Goal: Check status: Check status

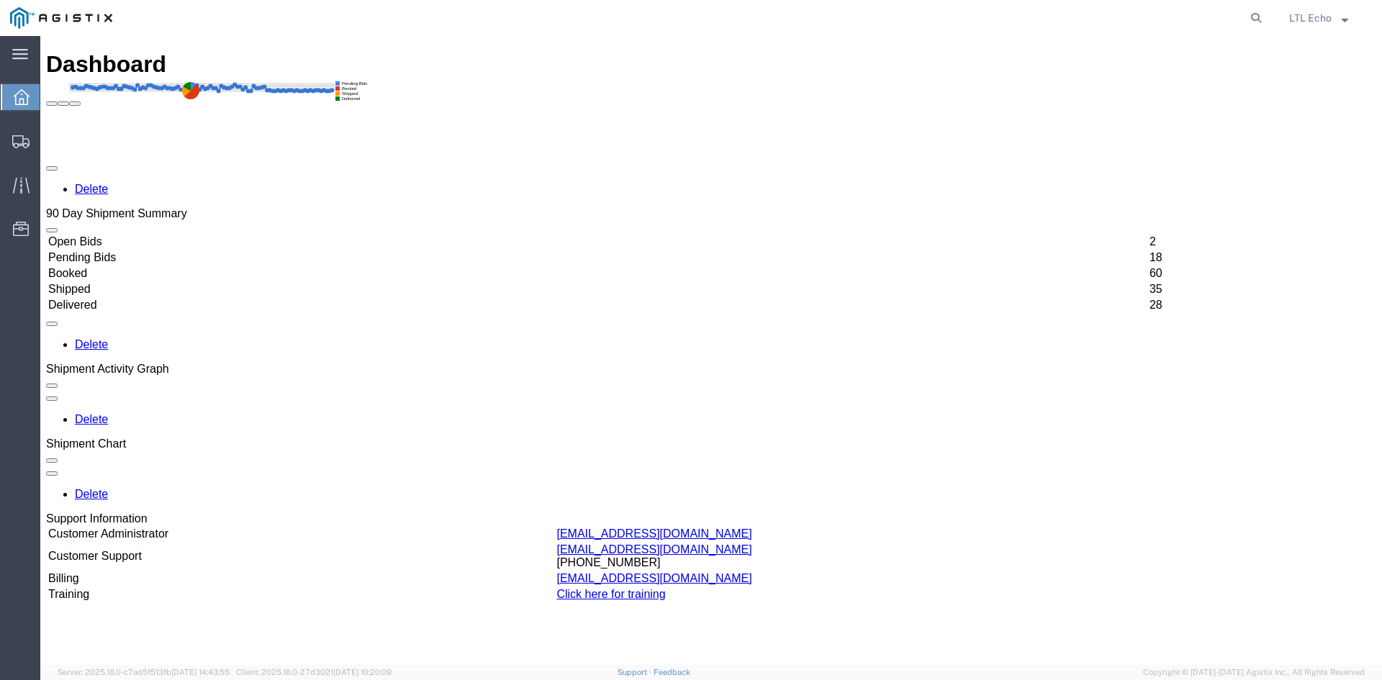
click at [250, 87] on rect at bounding box center [238, 90] width 385 height 23
click at [17, 140] on icon at bounding box center [20, 141] width 17 height 13
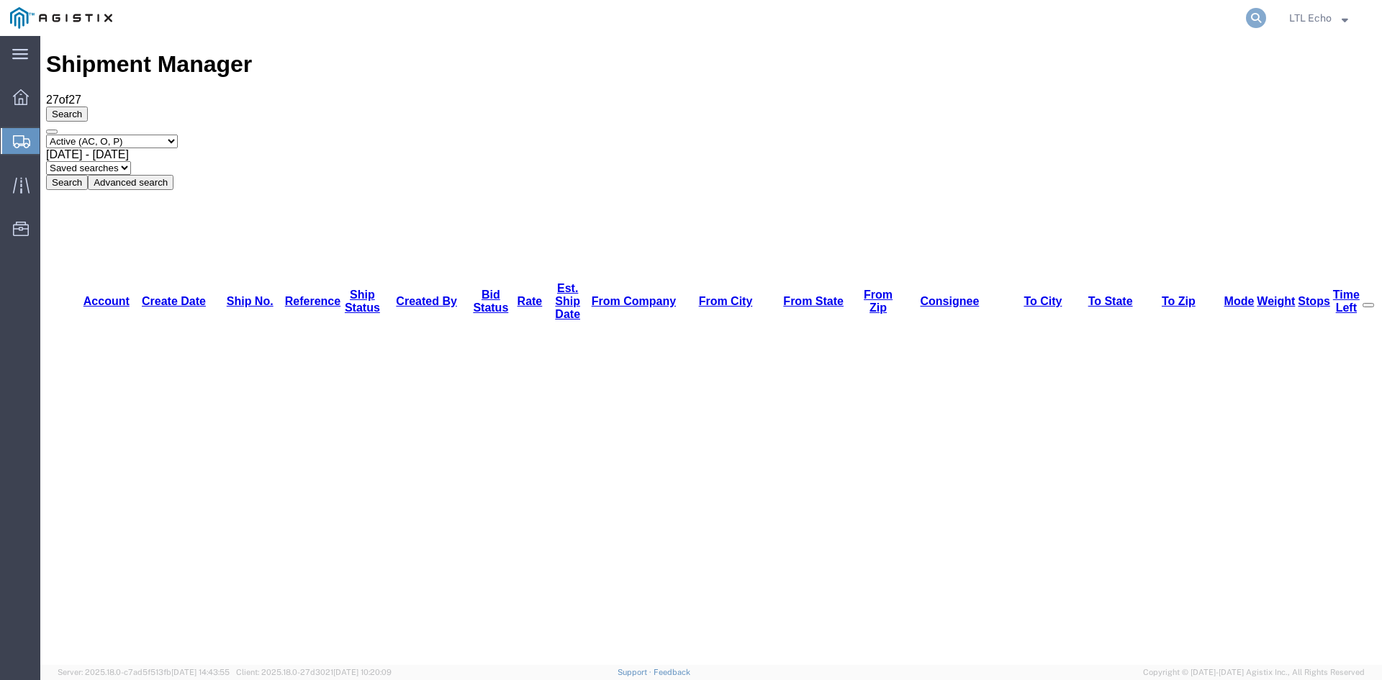
click at [1255, 20] on icon at bounding box center [1256, 18] width 20 height 20
click at [877, 15] on input "search" at bounding box center [1027, 18] width 438 height 35
paste input "56746551"
type input "56746551"
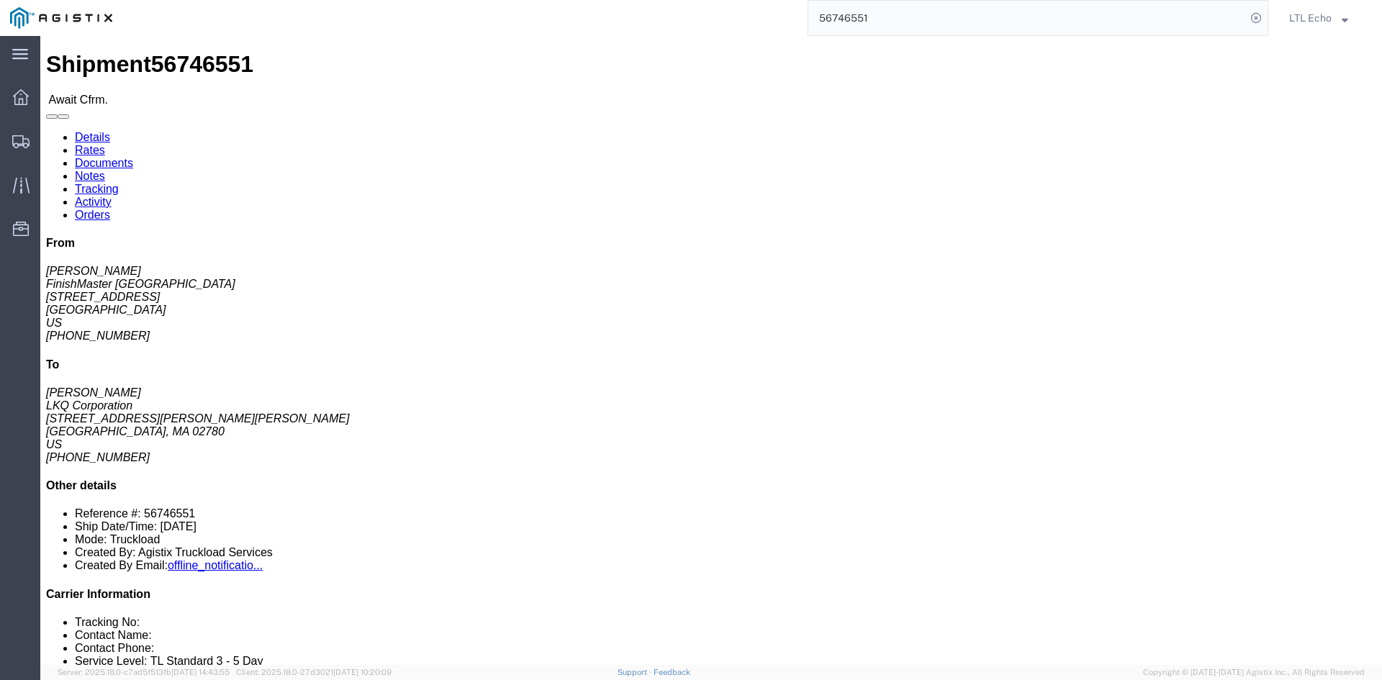
click h4 "Routing & Vehicle Information"
click link "Rates"
